Goal: Navigation & Orientation: Find specific page/section

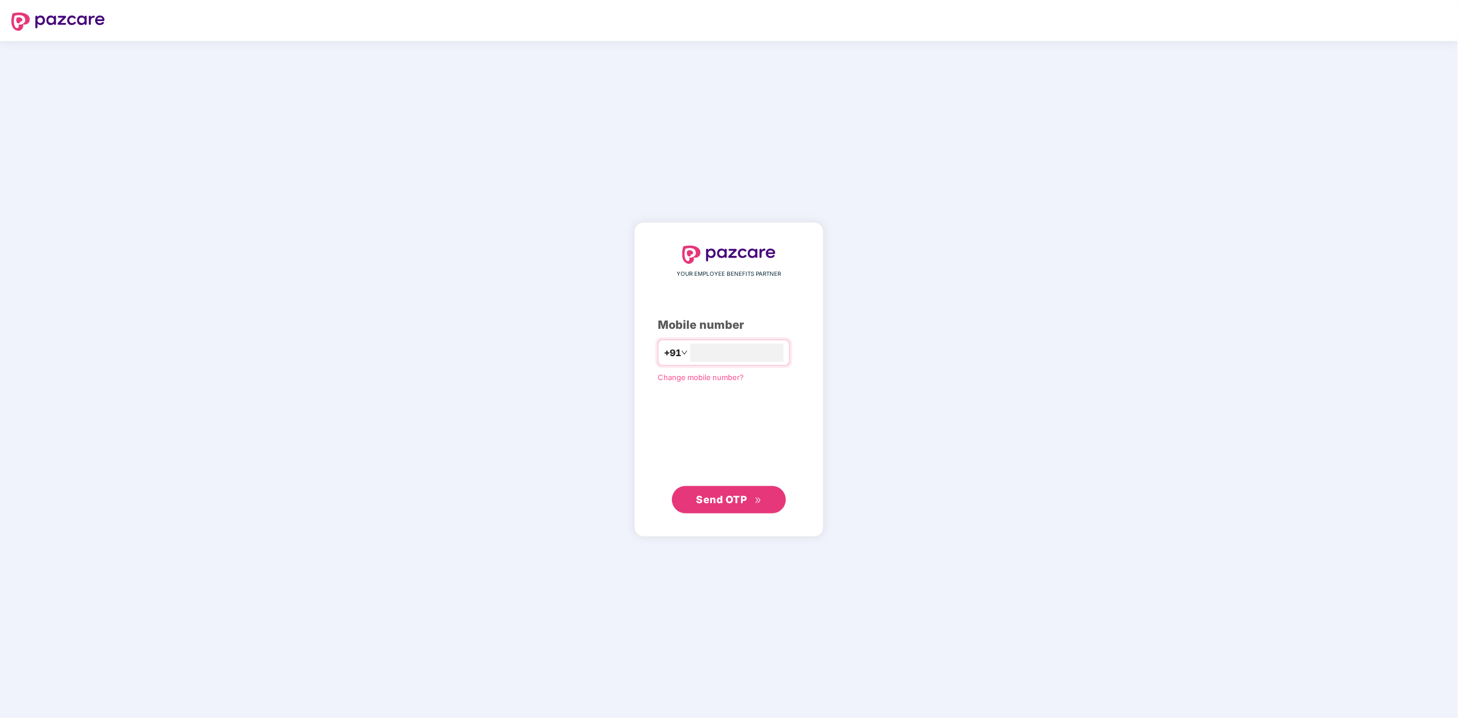
type input "**********"
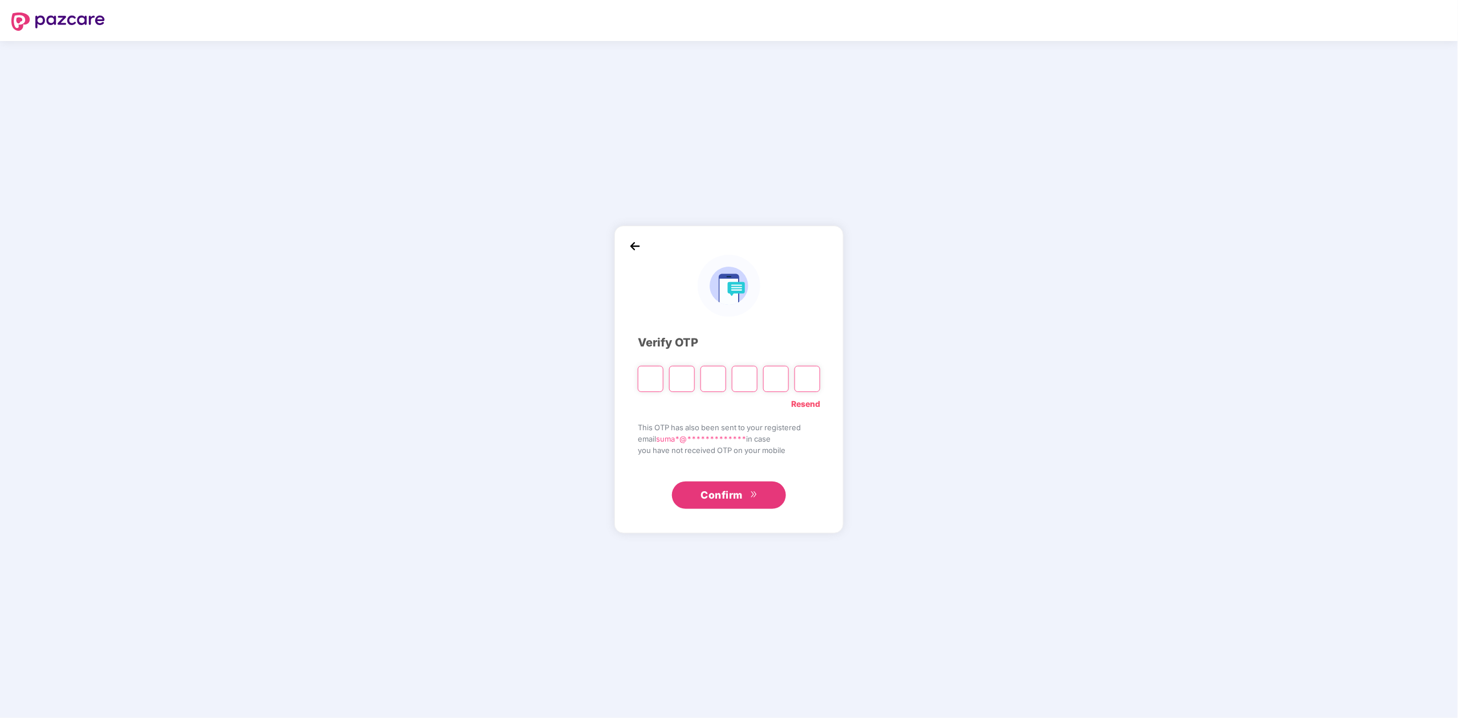
type input "*"
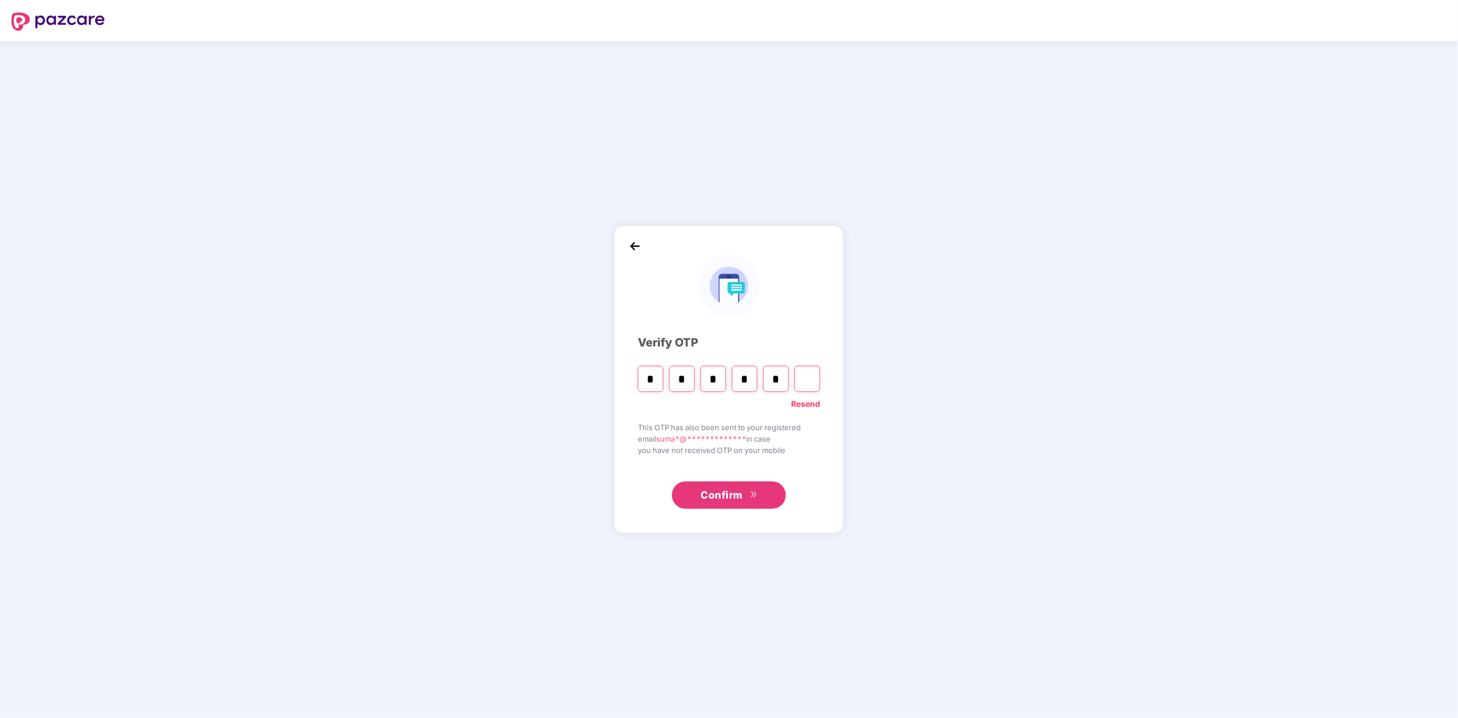
type input "*"
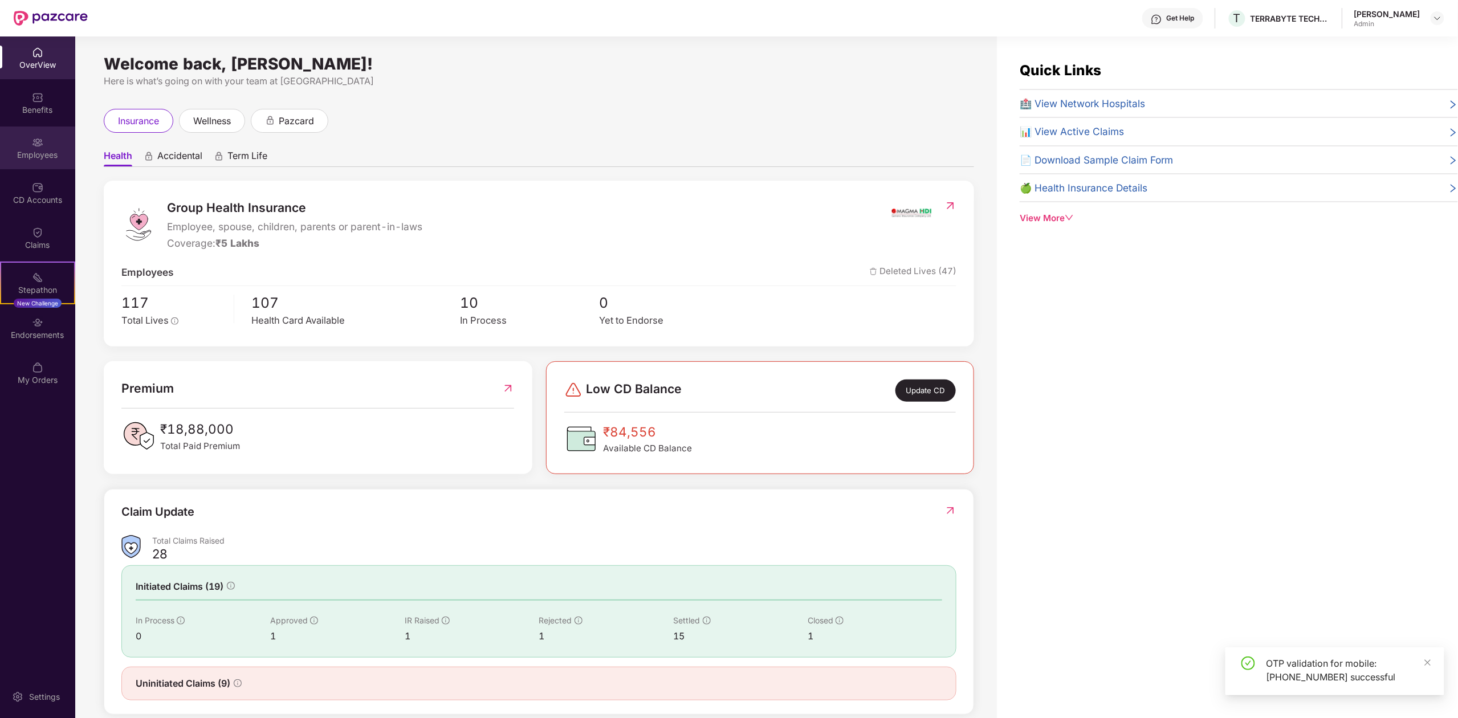
click at [53, 162] on div "Employees" at bounding box center [37, 148] width 75 height 43
